Goal: Find specific page/section: Find specific page/section

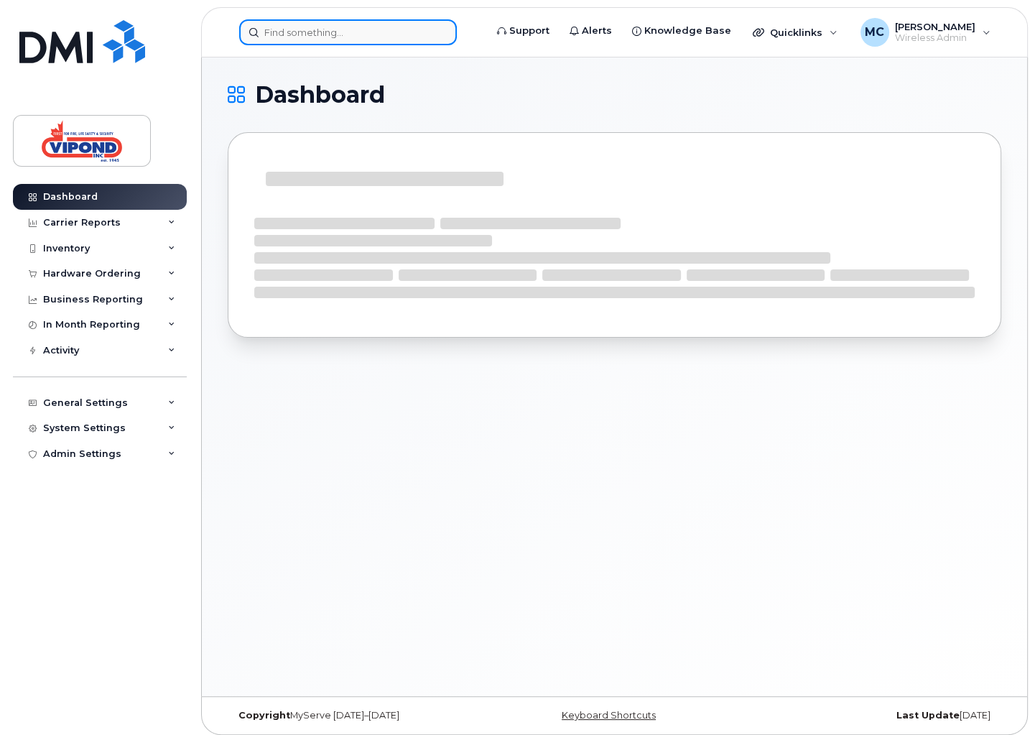
click at [330, 35] on input at bounding box center [348, 32] width 218 height 26
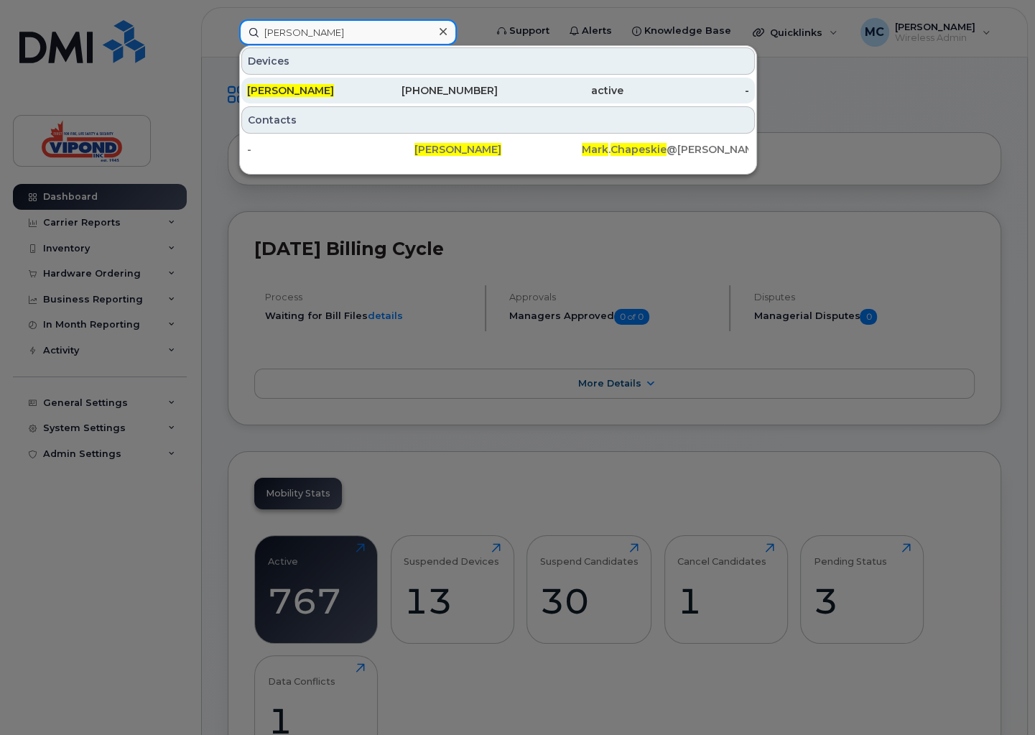
type input "[PERSON_NAME]"
click at [294, 84] on span "[PERSON_NAME]" at bounding box center [290, 90] width 87 height 13
